Goal: Information Seeking & Learning: Learn about a topic

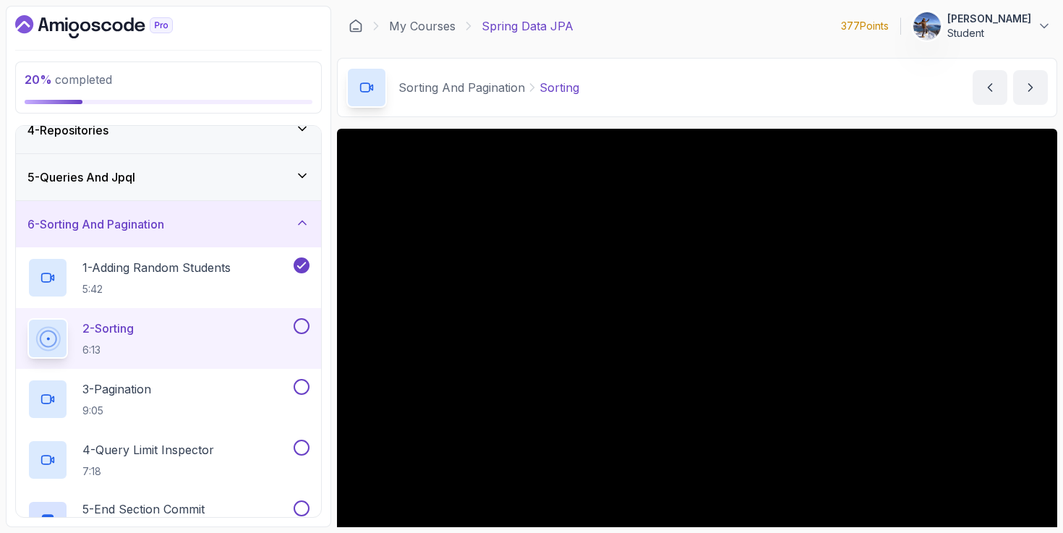
scroll to position [107, 0]
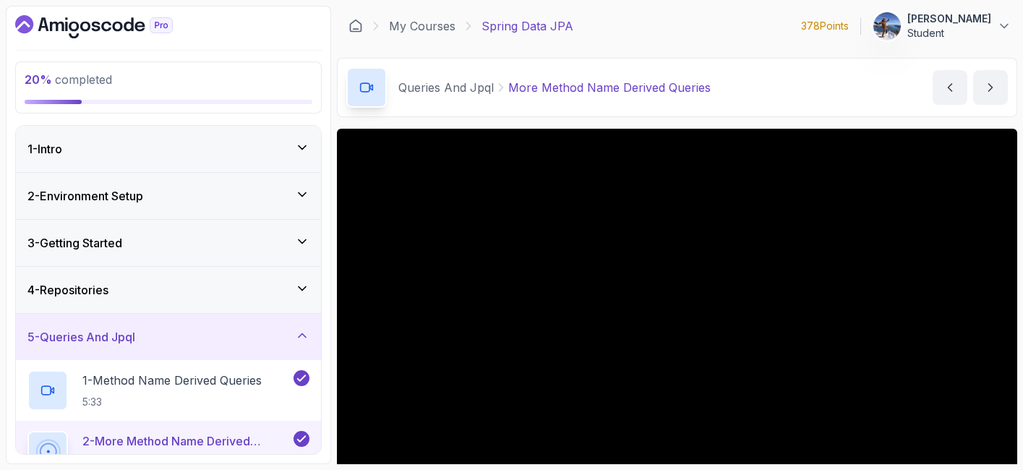
drag, startPoint x: 784, startPoint y: 102, endPoint x: 769, endPoint y: 106, distance: 15.1
click at [776, 107] on div "Queries And Jpql More Method Name Derived Queries More Method Name Derived Quer…" at bounding box center [677, 87] width 681 height 59
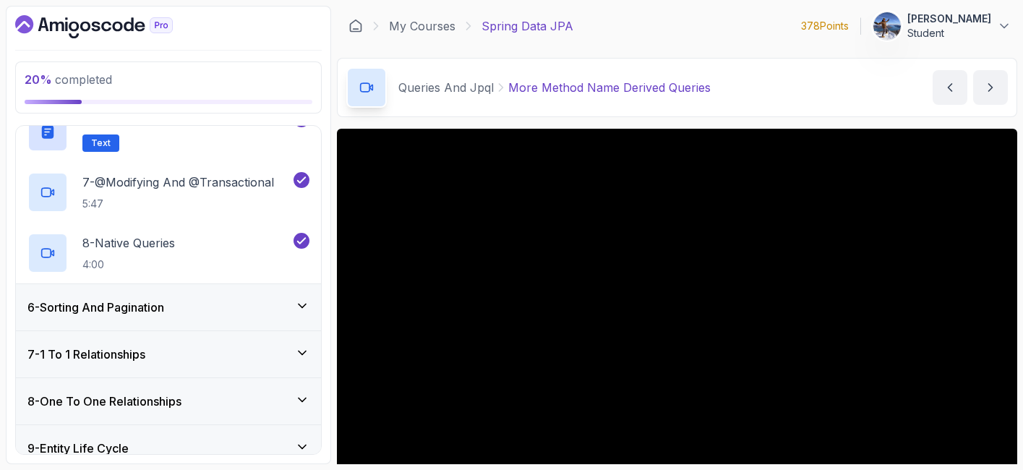
scroll to position [573, 0]
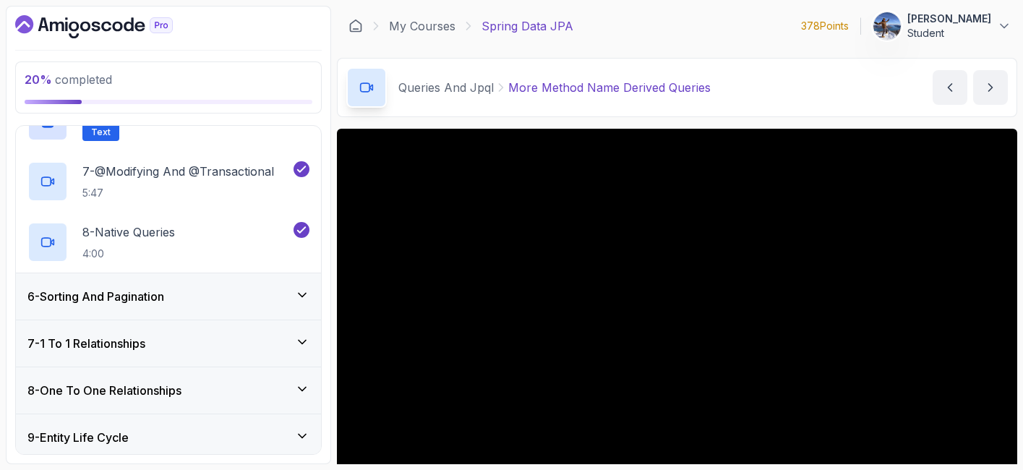
click at [217, 289] on div "6 - Sorting And Pagination" at bounding box center [168, 296] width 282 height 17
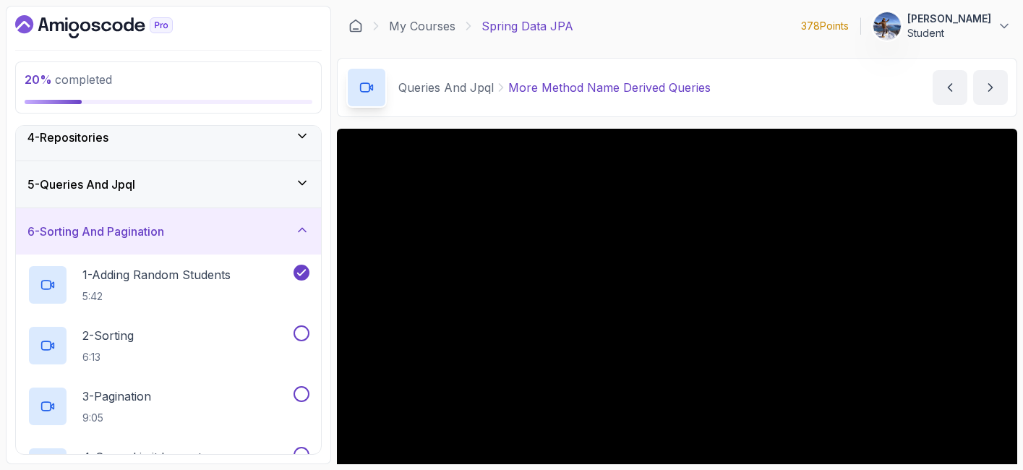
scroll to position [137, 0]
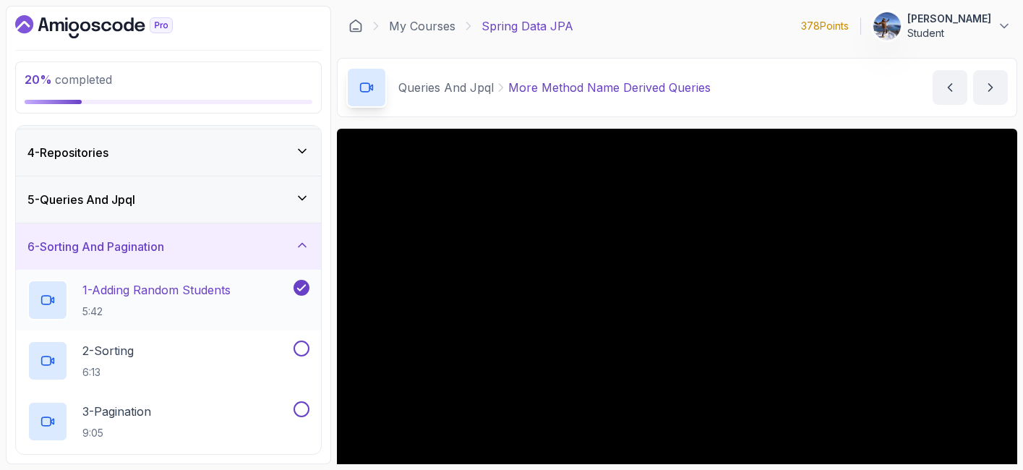
click at [221, 296] on p "1 - Adding Random Students" at bounding box center [156, 289] width 148 height 17
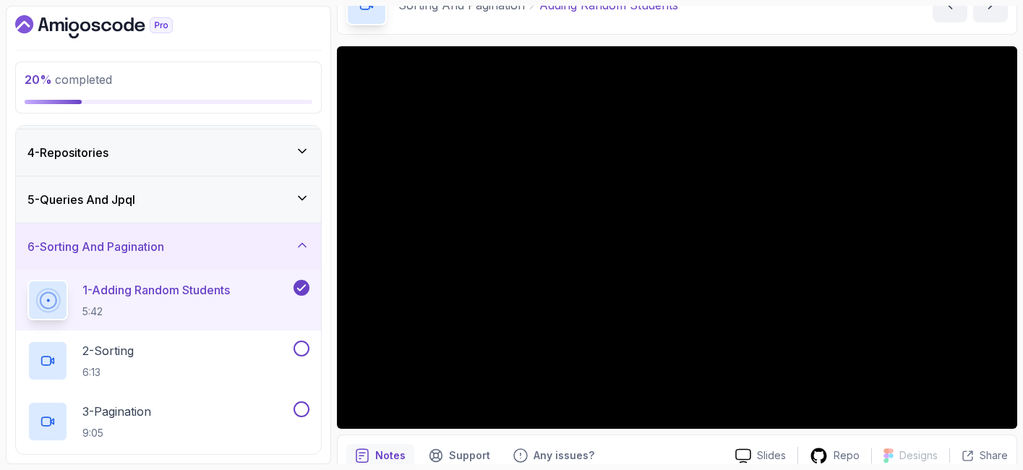
scroll to position [88, 0]
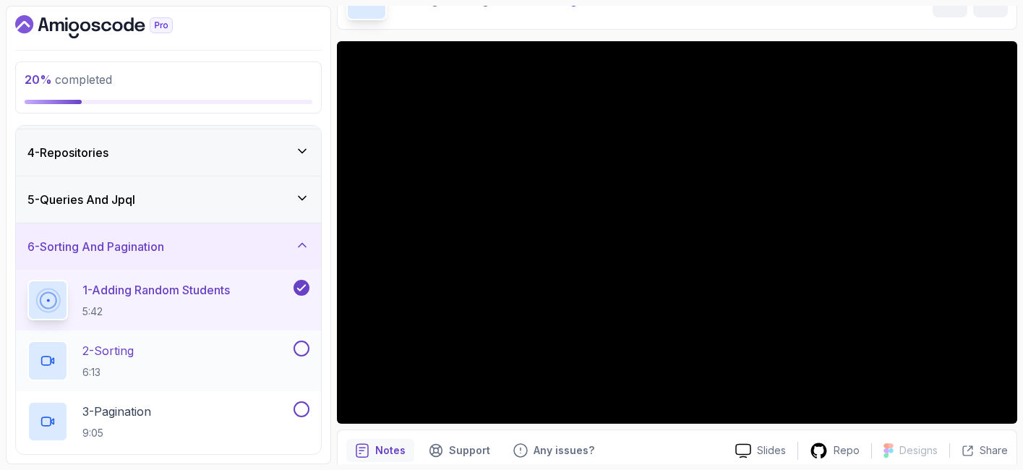
click at [163, 362] on div "2 - Sorting 6:13" at bounding box center [158, 361] width 263 height 40
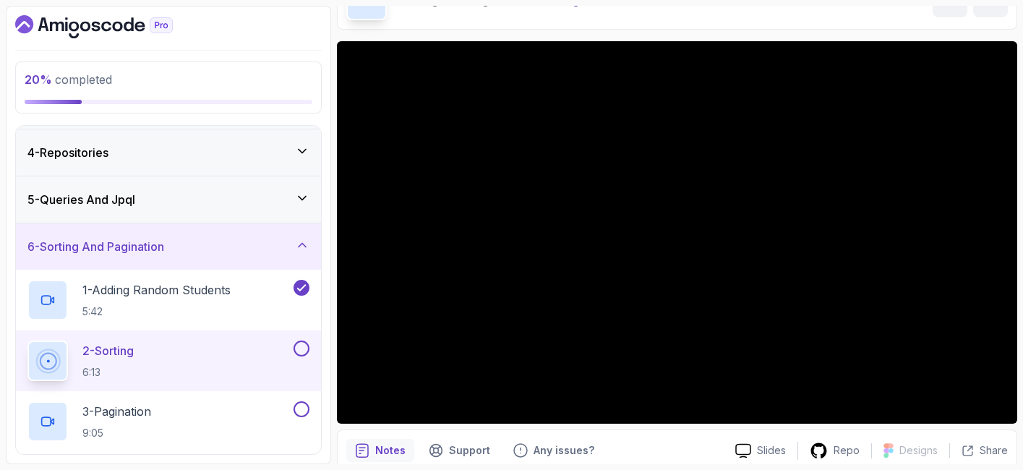
click at [665, 9] on div "Sorting And Pagination Sorting Sorting by nelson" at bounding box center [677, -1] width 681 height 59
